Goal: Use online tool/utility: Utilize a website feature to perform a specific function

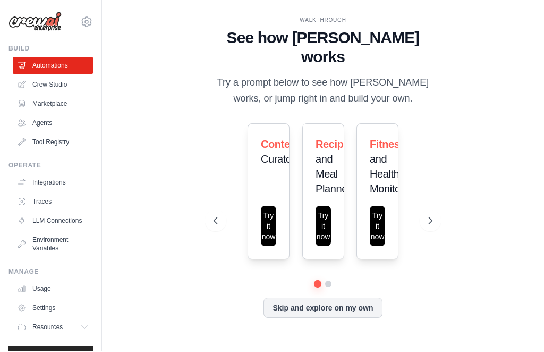
scroll to position [16, 0]
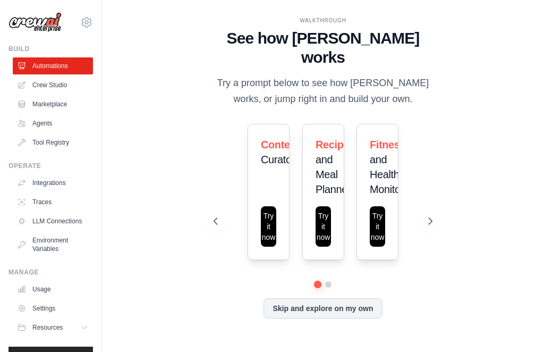
click at [425, 213] on button at bounding box center [430, 220] width 21 height 21
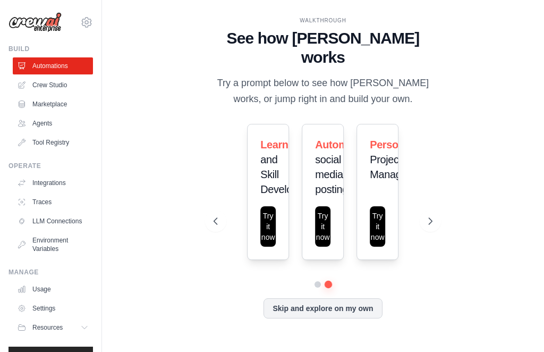
click at [434, 216] on icon at bounding box center [430, 221] width 11 height 11
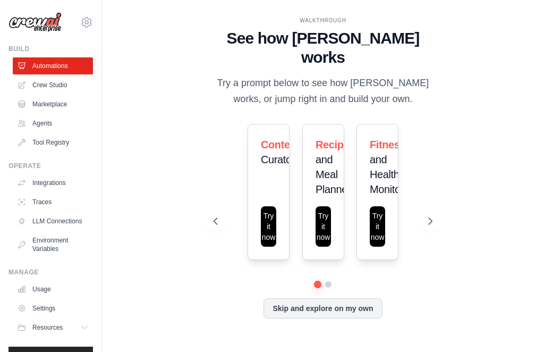
click at [440, 210] on button at bounding box center [430, 220] width 21 height 21
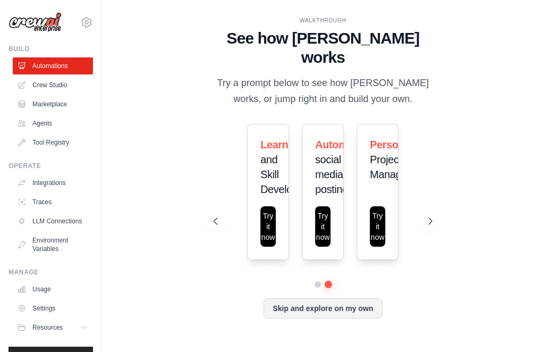
click at [383, 177] on div "Personal Project Manager" at bounding box center [377, 163] width 15 height 53
click at [383, 215] on button "Try it now" at bounding box center [377, 226] width 15 height 40
click at [429, 217] on icon at bounding box center [430, 221] width 11 height 11
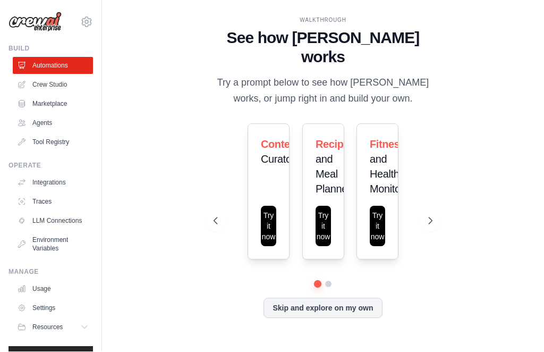
scroll to position [35, 0]
click at [363, 298] on button "Skip and explore on my own" at bounding box center [322, 308] width 118 height 20
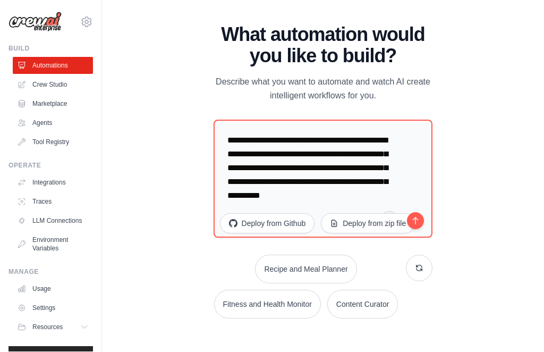
click at [425, 211] on button "submit" at bounding box center [415, 221] width 20 height 20
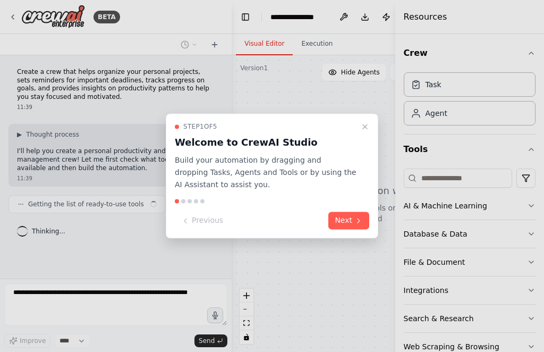
click at [351, 219] on button "Next" at bounding box center [348, 221] width 41 height 18
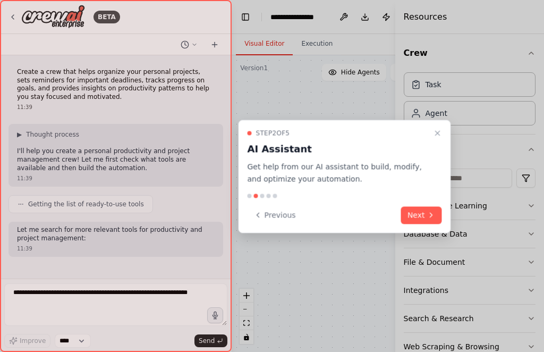
scroll to position [38, 0]
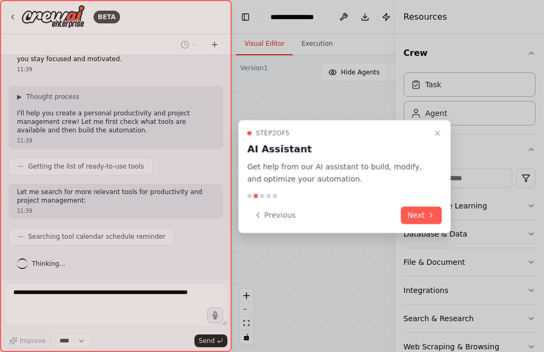
click at [426, 208] on button "Next" at bounding box center [421, 215] width 41 height 18
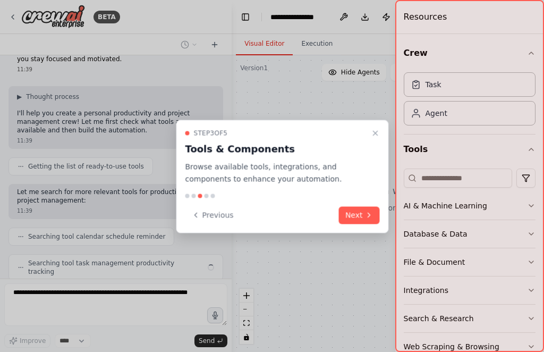
scroll to position [64, 0]
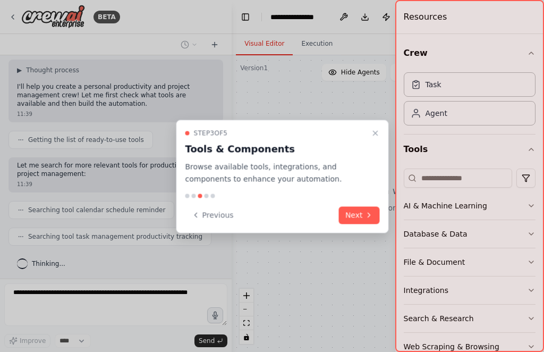
click at [357, 218] on button "Next" at bounding box center [359, 215] width 41 height 18
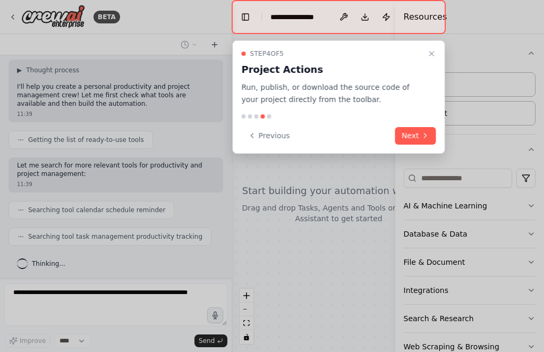
click at [423, 135] on icon at bounding box center [425, 135] width 8 height 8
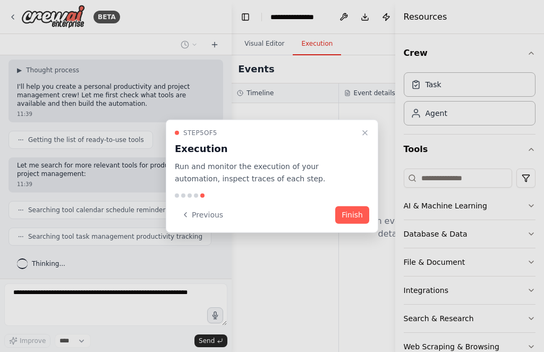
click at [355, 211] on button "Finish" at bounding box center [352, 215] width 34 height 18
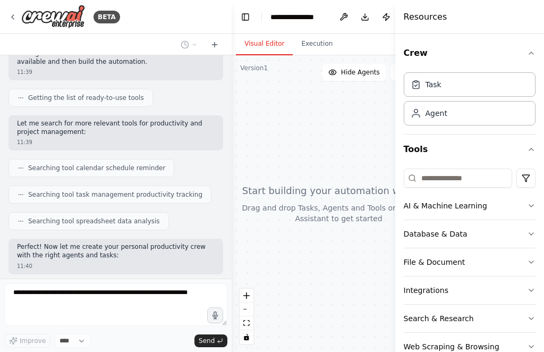
scroll to position [169, 0]
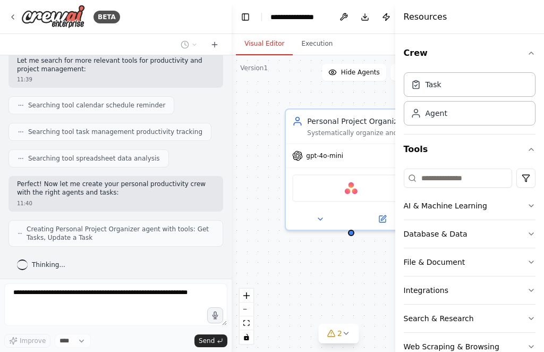
click at [339, 282] on div "Personal Project Organizer Systematically organize and structure {user_name}'s …" at bounding box center [339, 203] width 214 height 296
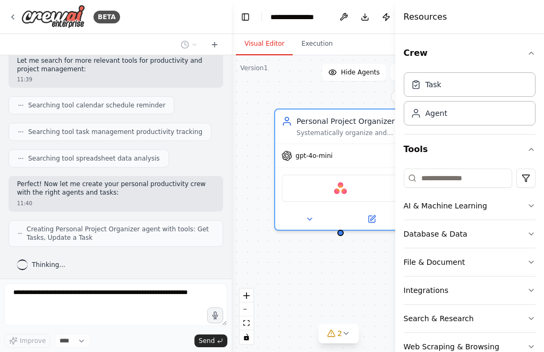
scroll to position [204, 0]
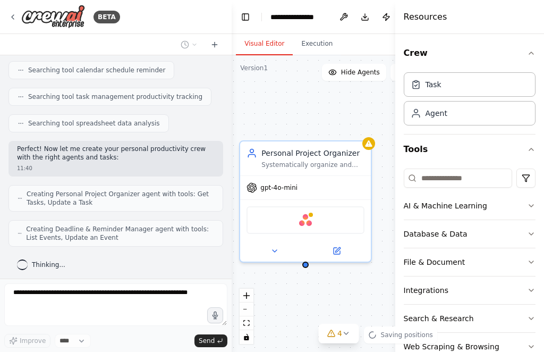
click at [299, 289] on div "Personal Project Organizer Systematically organize and structure {user_name}'s …" at bounding box center [339, 203] width 214 height 296
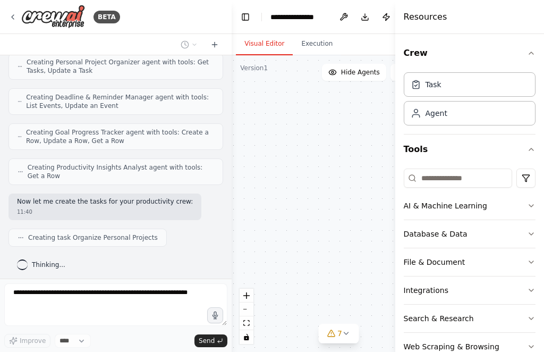
scroll to position [362, 0]
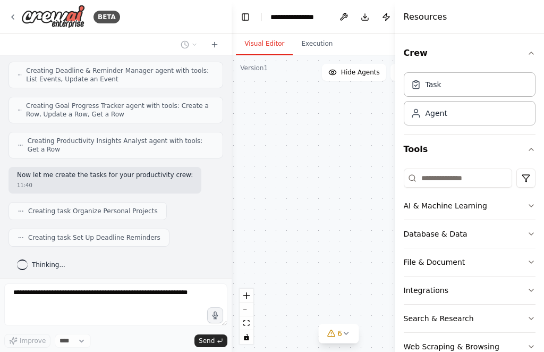
click at [530, 201] on icon "button" at bounding box center [531, 205] width 8 height 8
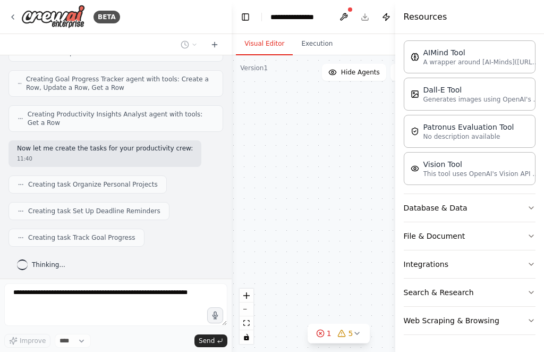
scroll to position [415, 0]
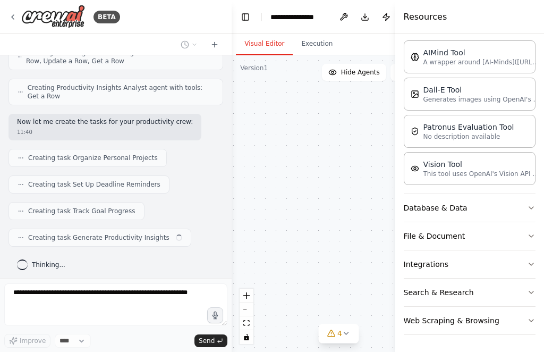
click at [528, 210] on icon "button" at bounding box center [531, 207] width 8 height 8
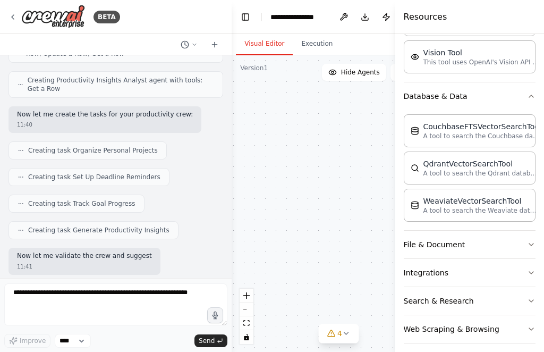
scroll to position [477, 0]
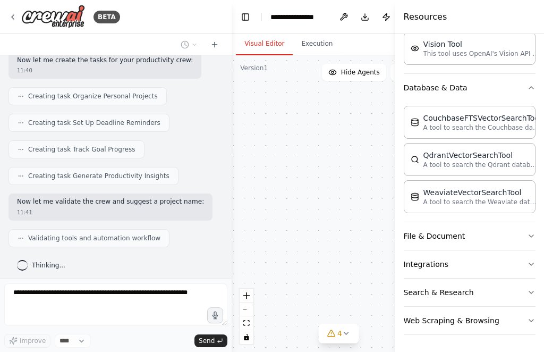
click at [530, 238] on icon "button" at bounding box center [531, 236] width 8 height 8
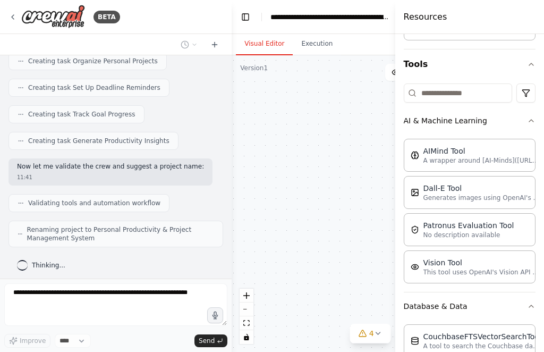
scroll to position [85, 0]
click at [14, 16] on icon at bounding box center [12, 17] width 8 height 8
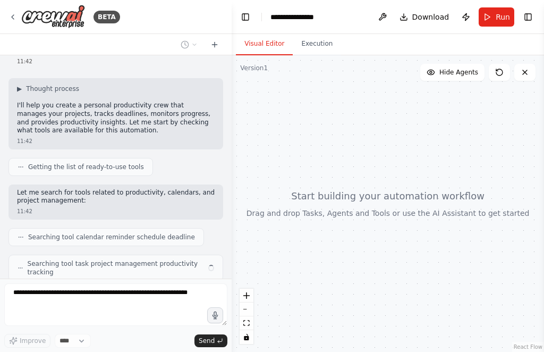
scroll to position [81, 0]
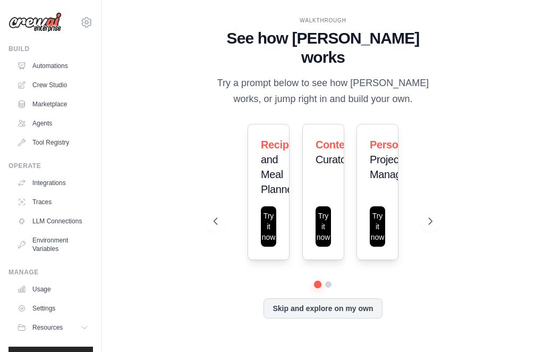
click at [428, 232] on button at bounding box center [430, 220] width 21 height 21
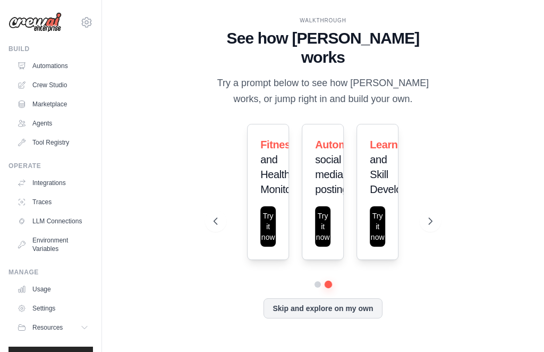
click at [430, 226] on icon at bounding box center [430, 221] width 11 height 11
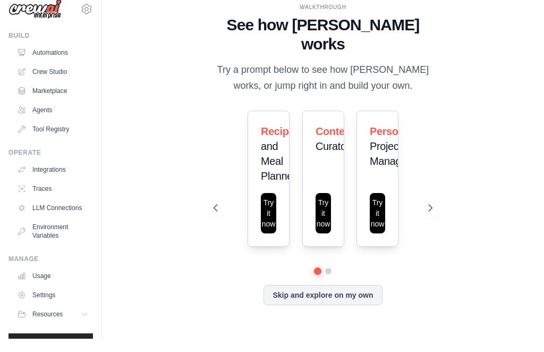
scroll to position [35, 0]
